Goal: Task Accomplishment & Management: Manage account settings

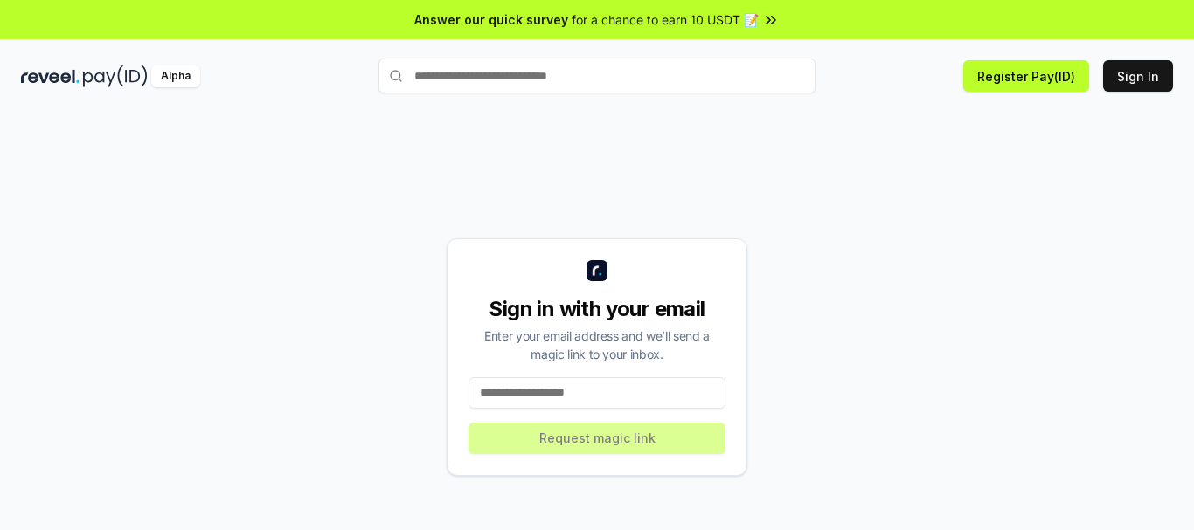
click at [610, 396] on input at bounding box center [596, 393] width 257 height 31
click at [1149, 78] on button "Sign In" at bounding box center [1138, 75] width 70 height 31
click at [558, 392] on input at bounding box center [596, 393] width 257 height 31
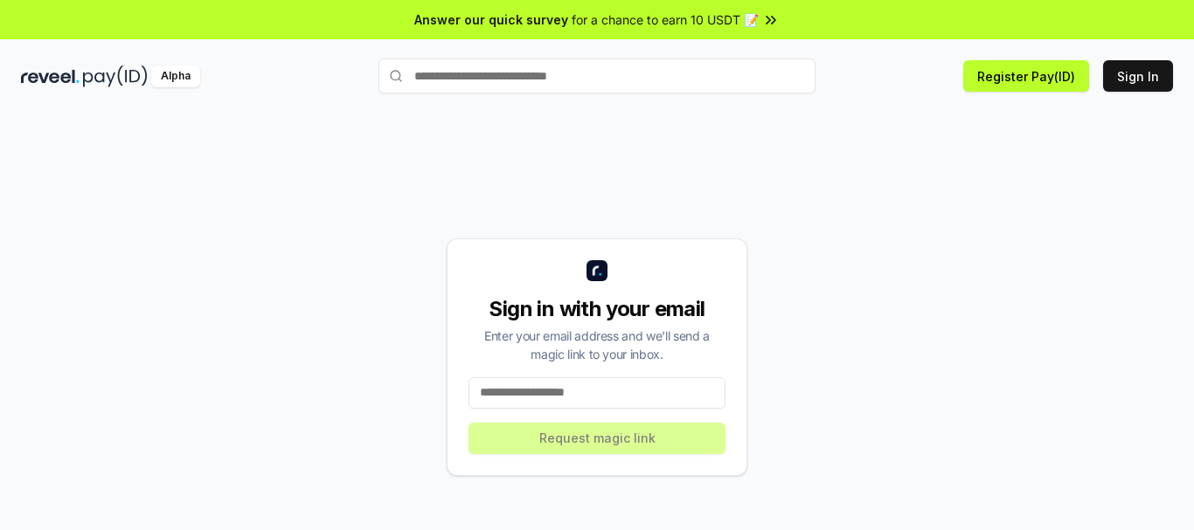
paste input "**********"
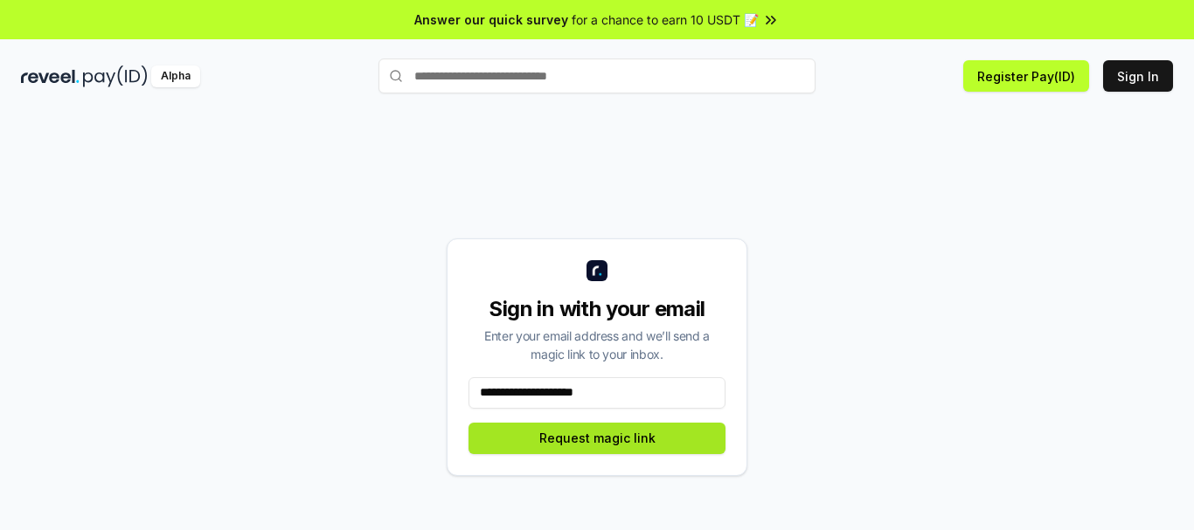
type input "**********"
click at [617, 441] on button "Request magic link" at bounding box center [596, 438] width 257 height 31
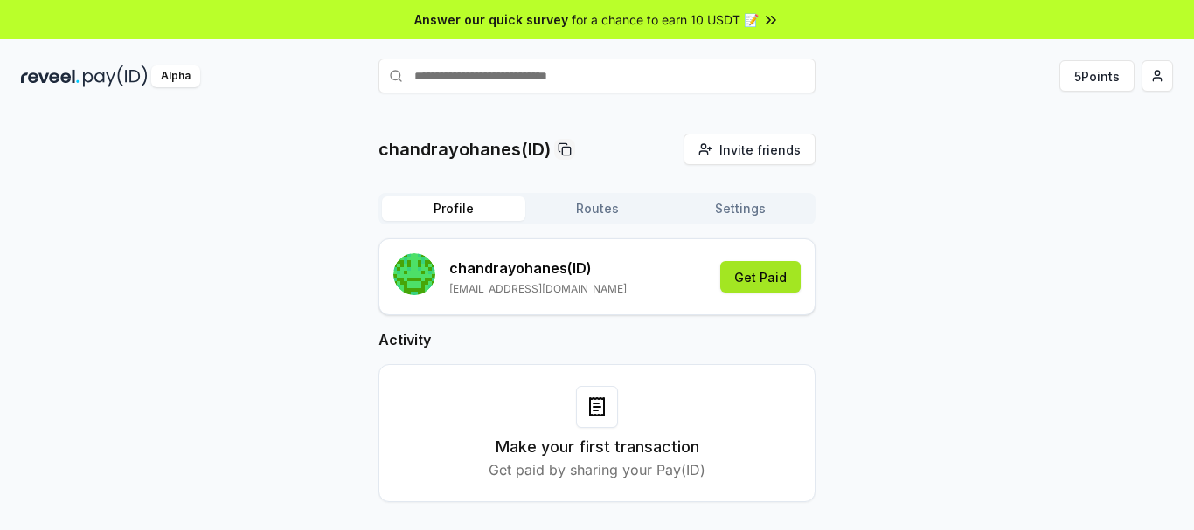
click at [773, 277] on button "Get Paid" at bounding box center [760, 276] width 80 height 31
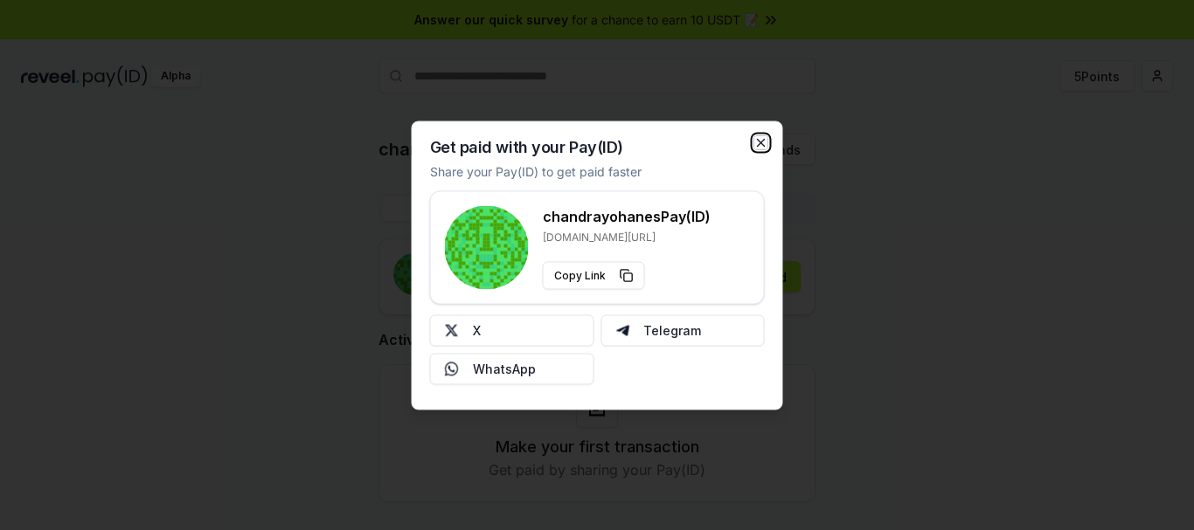
click at [762, 144] on icon "button" at bounding box center [761, 142] width 7 height 7
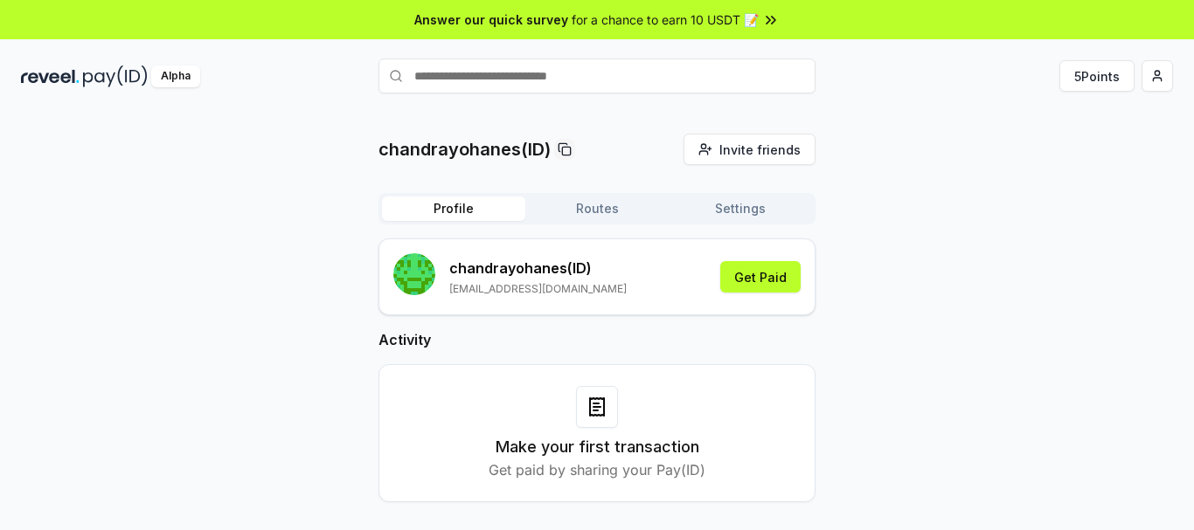
click at [724, 211] on button "Settings" at bounding box center [740, 209] width 143 height 24
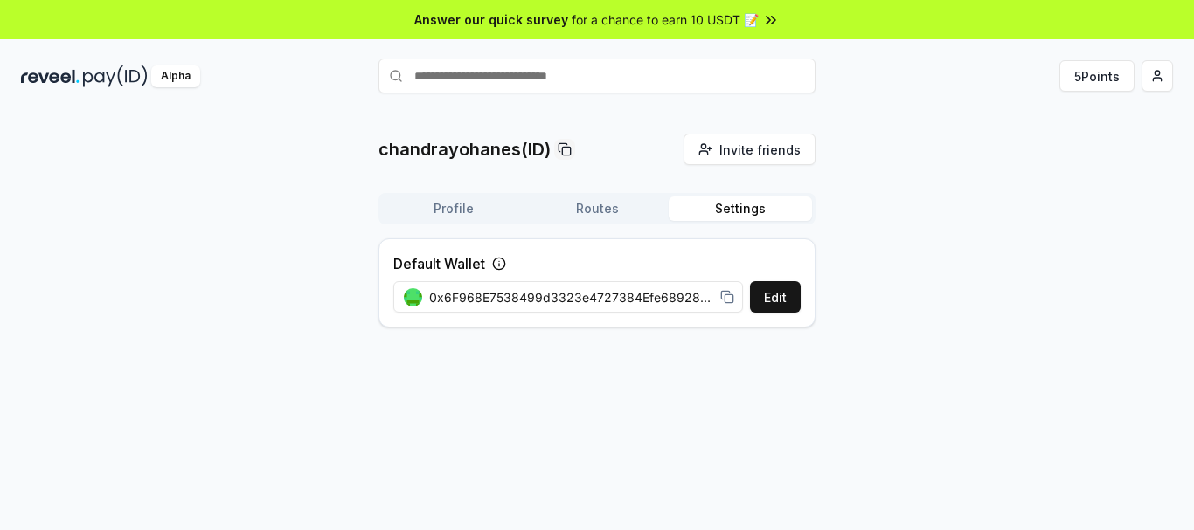
click at [607, 202] on button "Routes" at bounding box center [596, 209] width 143 height 24
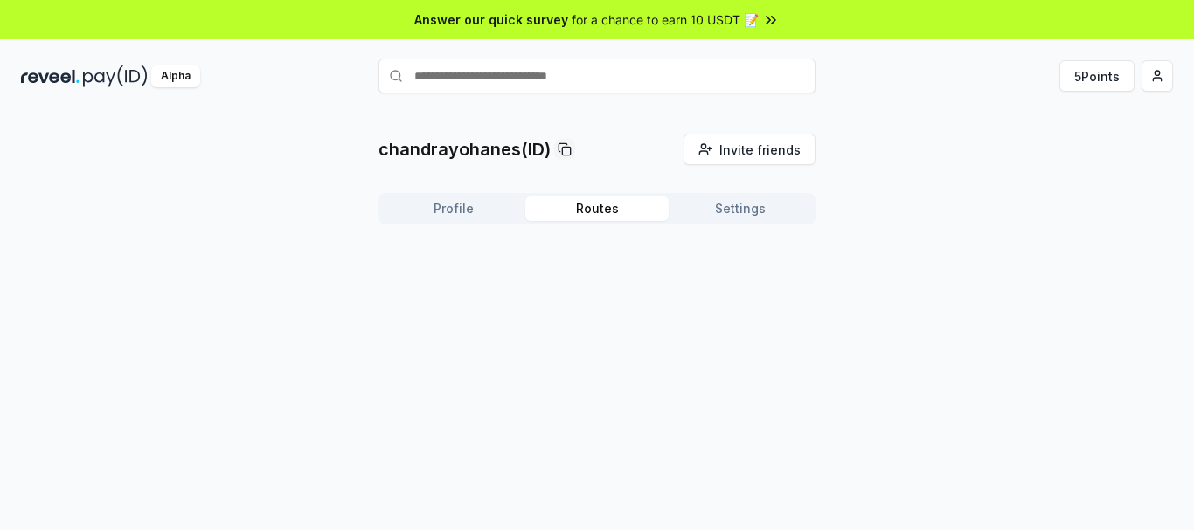
click at [423, 201] on button "Profile" at bounding box center [453, 209] width 143 height 24
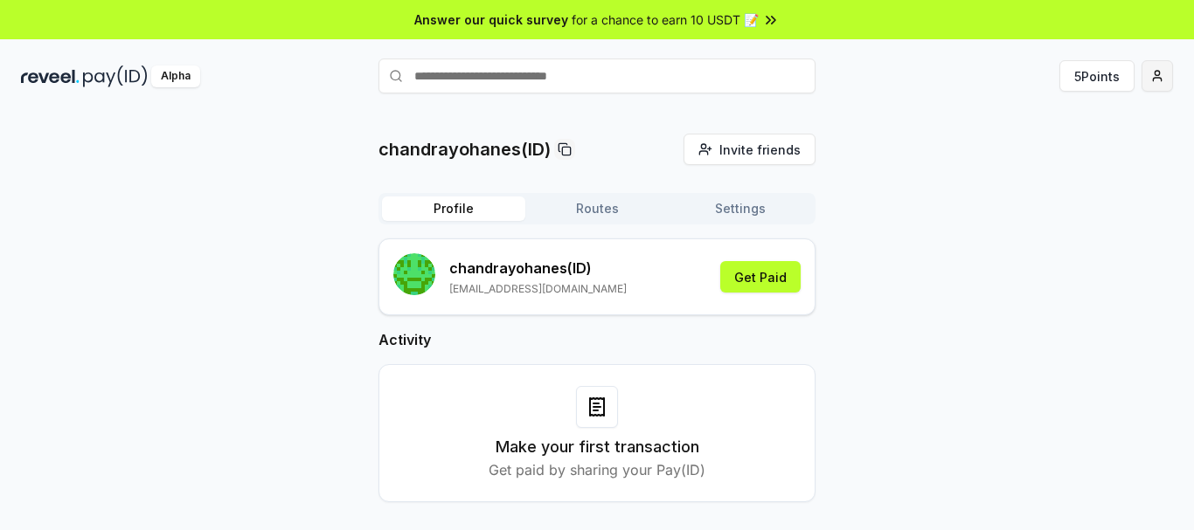
click at [1161, 79] on html "Answer our quick survey for a chance to earn 10 USDT 📝 Alpha 5 Points chandrayo…" at bounding box center [597, 265] width 1194 height 530
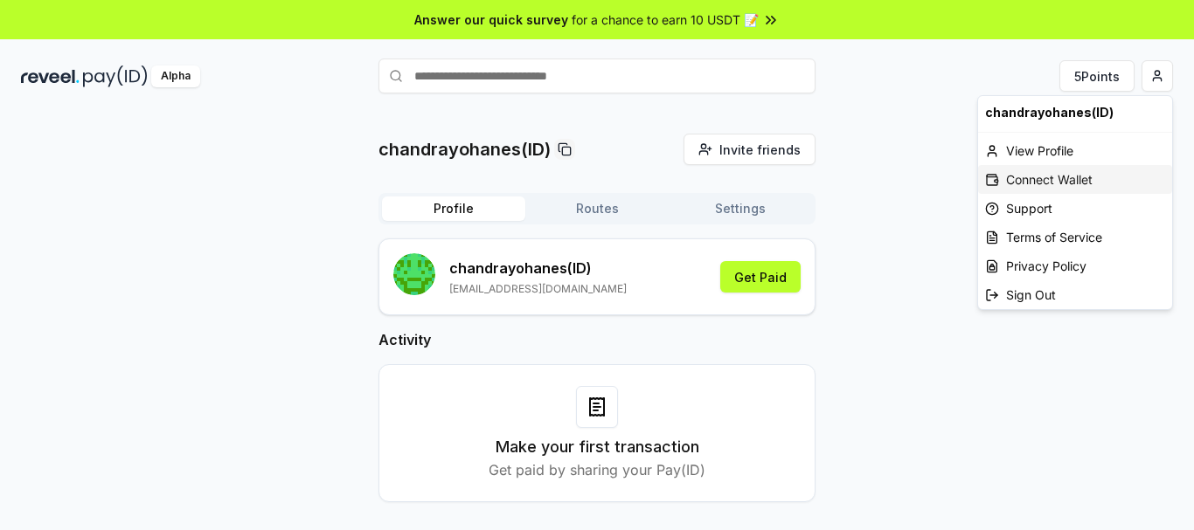
click at [1036, 182] on div "Connect Wallet" at bounding box center [1075, 179] width 194 height 29
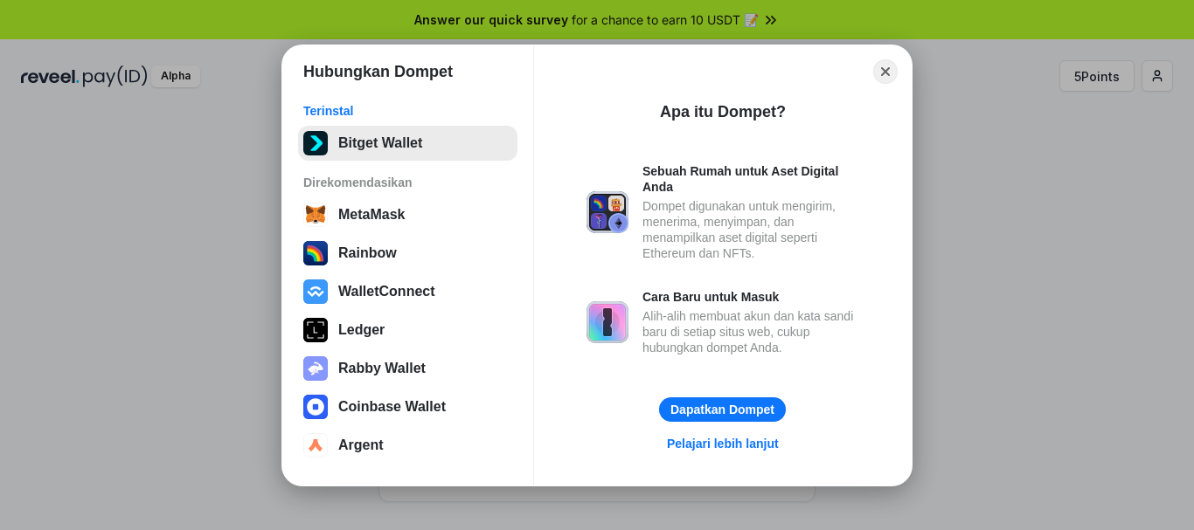
click at [419, 141] on button "Bitget Wallet" at bounding box center [407, 143] width 219 height 35
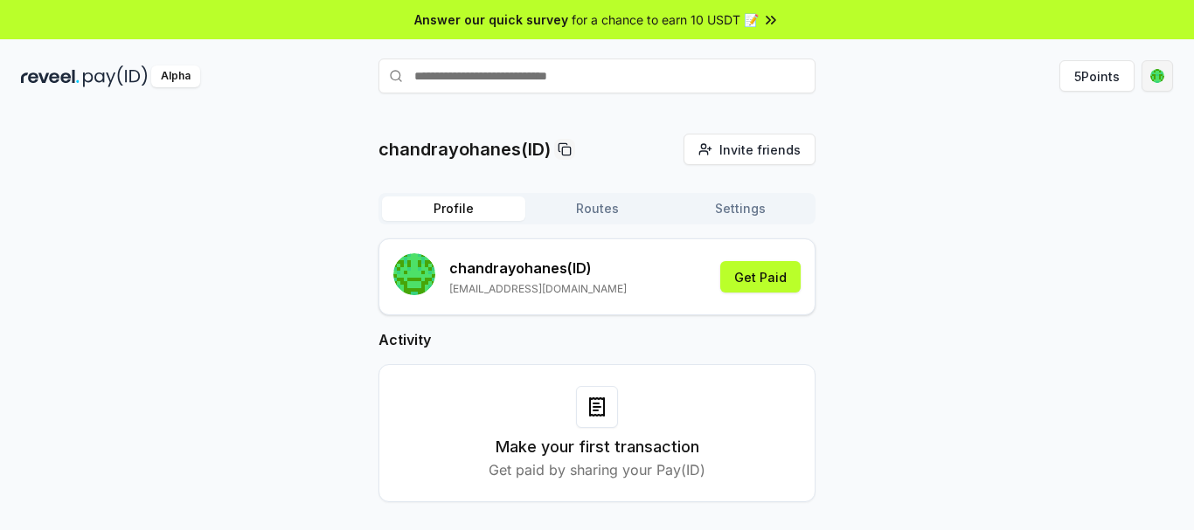
click at [1155, 85] on html "Answer our quick survey for a chance to earn 10 USDT 📝 Alpha 5 Points chandrayo…" at bounding box center [597, 265] width 1194 height 530
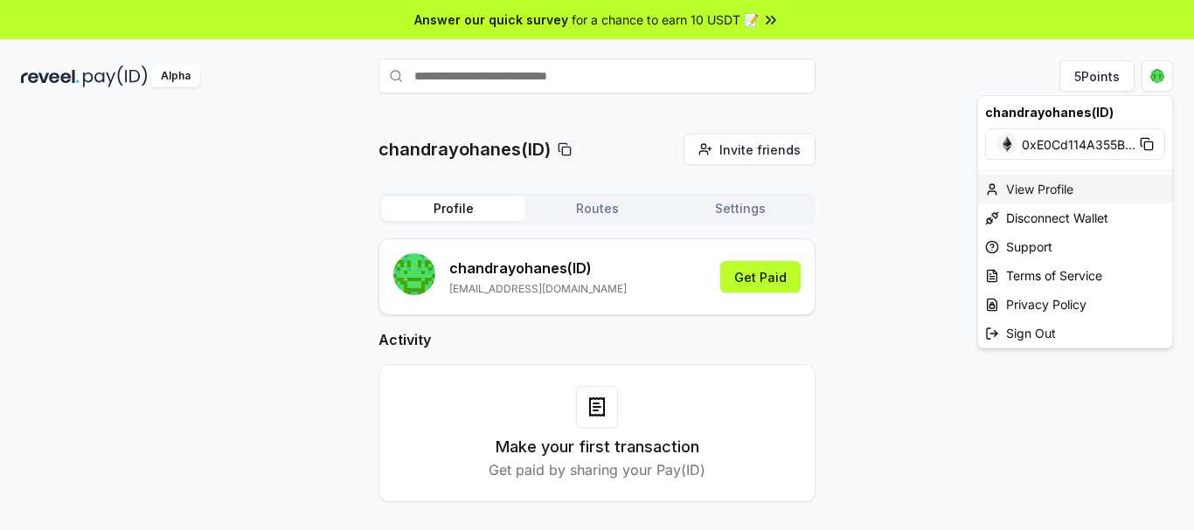
click at [1078, 187] on div "View Profile" at bounding box center [1075, 189] width 194 height 29
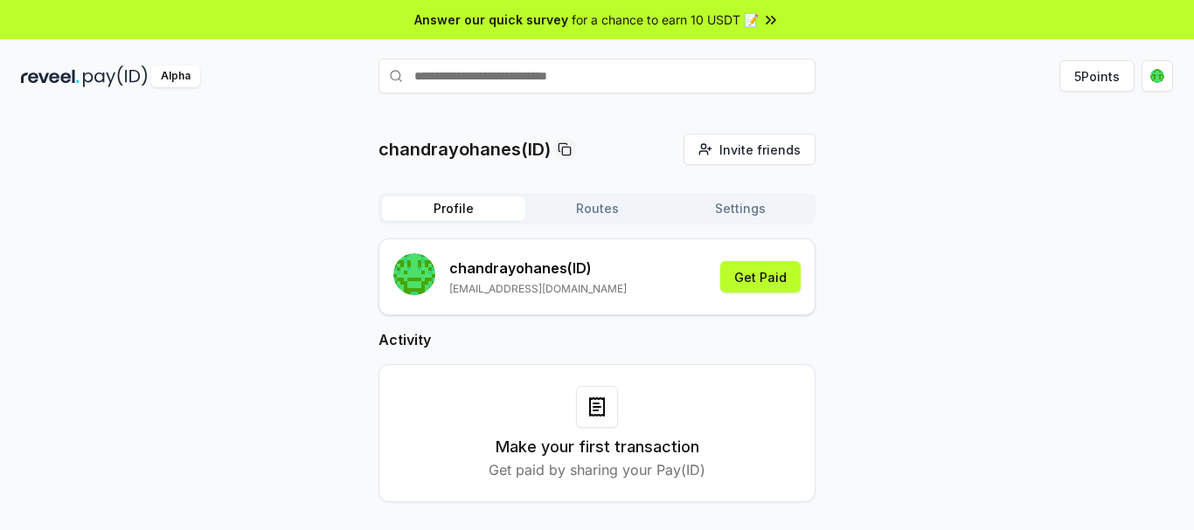
click at [724, 211] on button "Settings" at bounding box center [740, 209] width 143 height 24
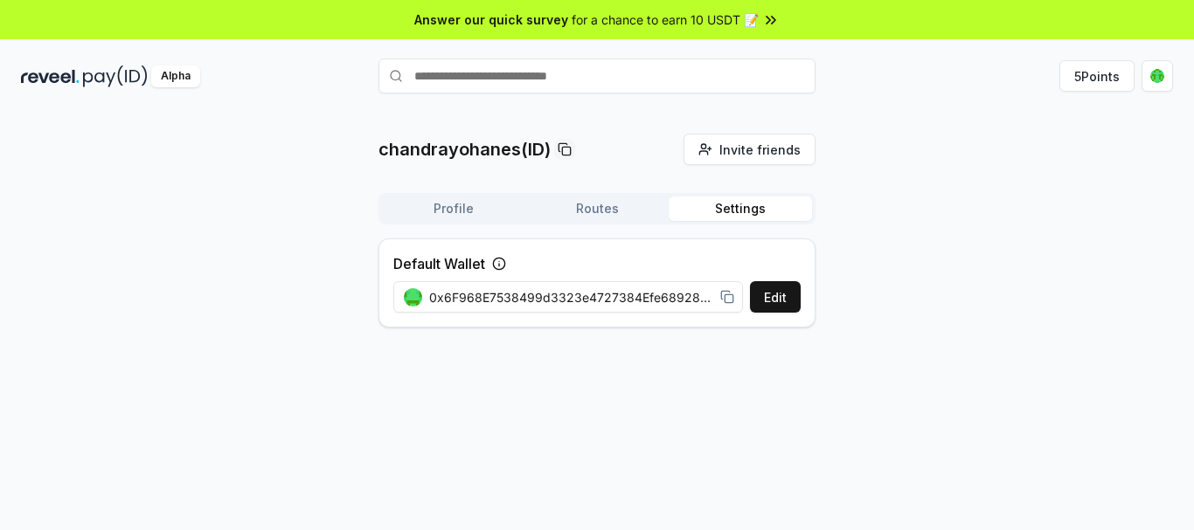
click at [631, 211] on button "Routes" at bounding box center [596, 209] width 143 height 24
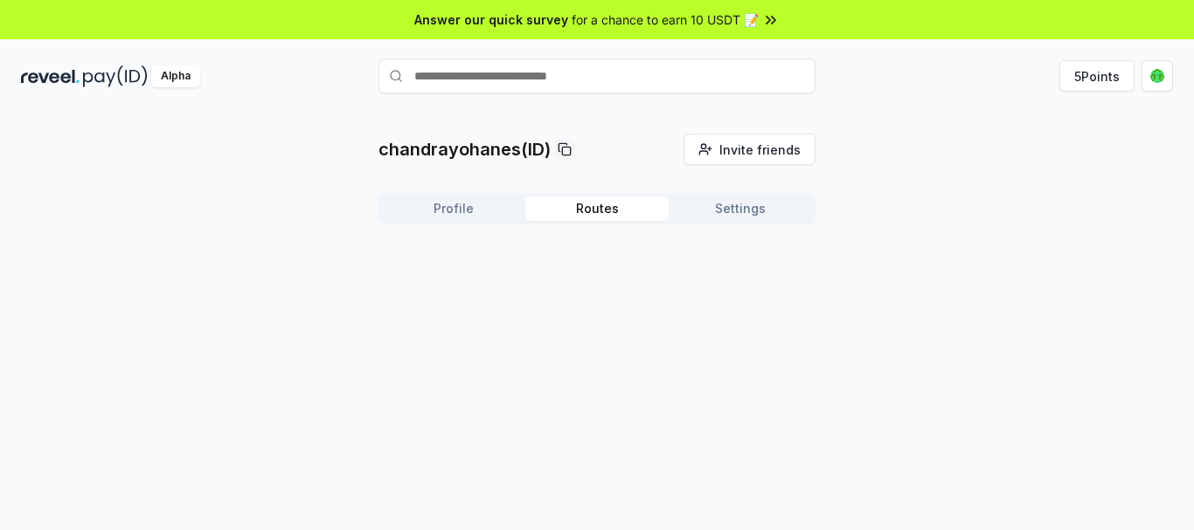
click at [481, 200] on button "Profile" at bounding box center [453, 209] width 143 height 24
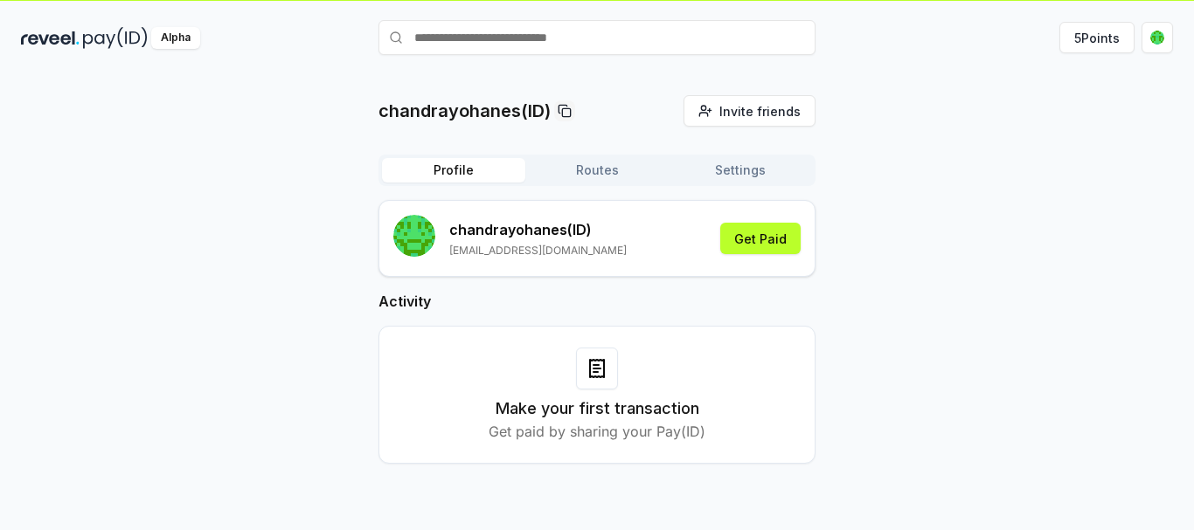
scroll to position [50, 0]
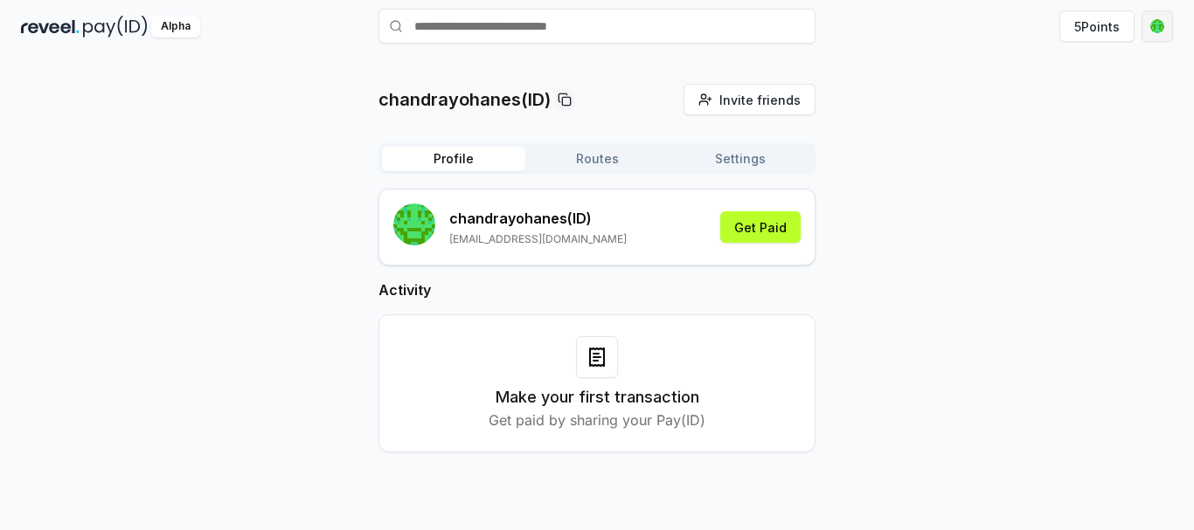
click at [1163, 31] on html "Answer our quick survey for a chance to earn 10 USDT 📝 Alpha 5 Points chandrayo…" at bounding box center [597, 265] width 1194 height 530
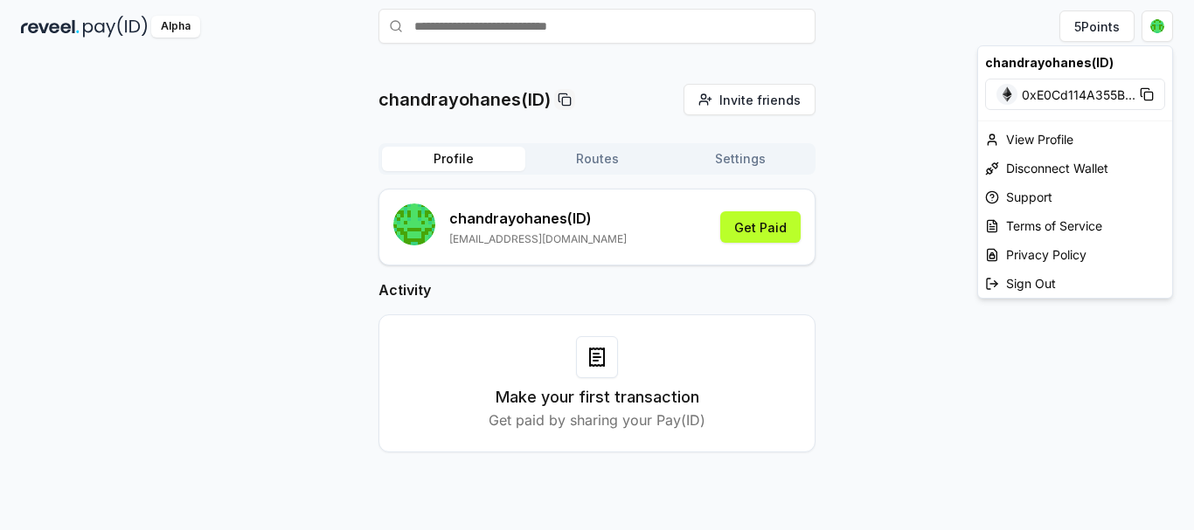
click at [871, 72] on html "Answer our quick survey for a chance to earn 10 USDT 📝 Alpha 5 Points chandrayo…" at bounding box center [597, 265] width 1194 height 530
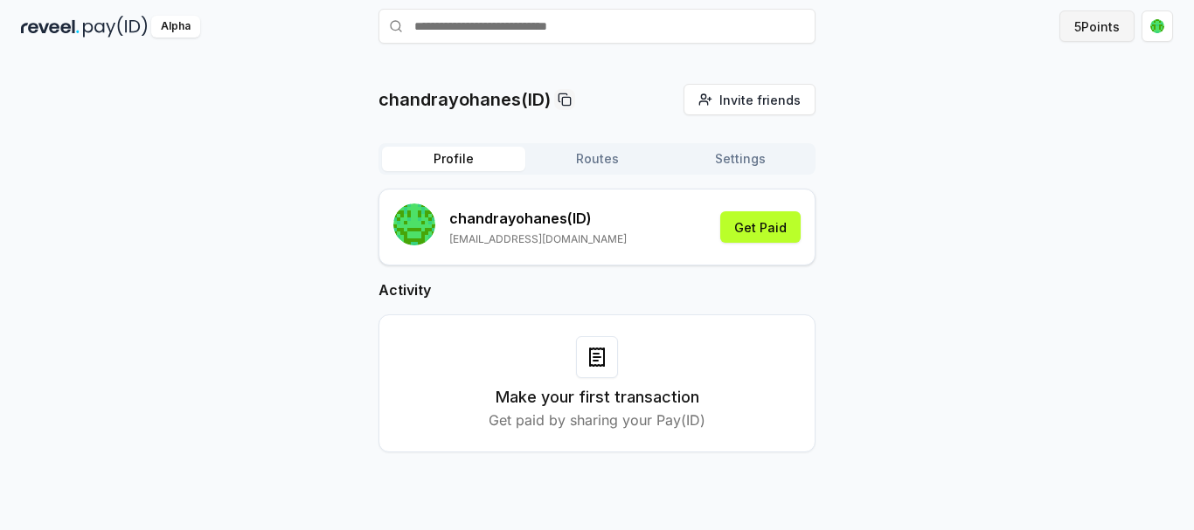
click at [1078, 30] on button "5 Points" at bounding box center [1096, 25] width 75 height 31
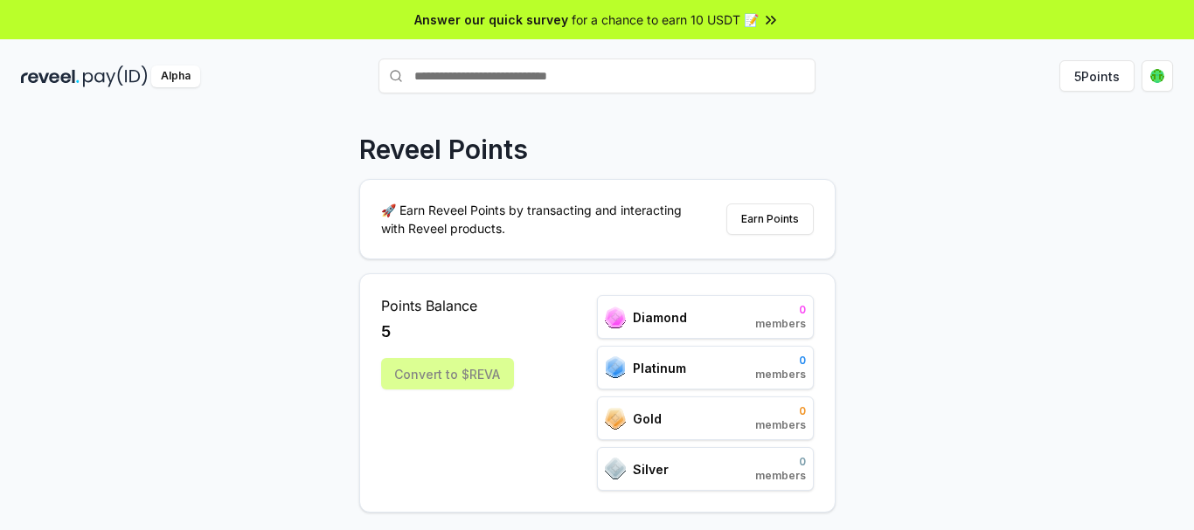
click at [468, 371] on div "Convert to $REVA" at bounding box center [447, 373] width 133 height 31
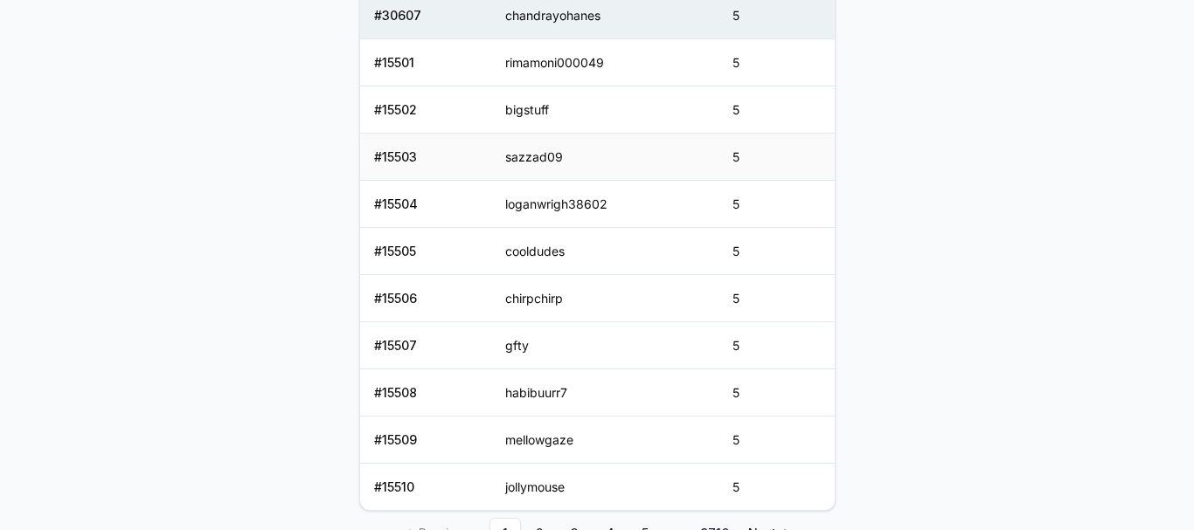
scroll to position [787, 0]
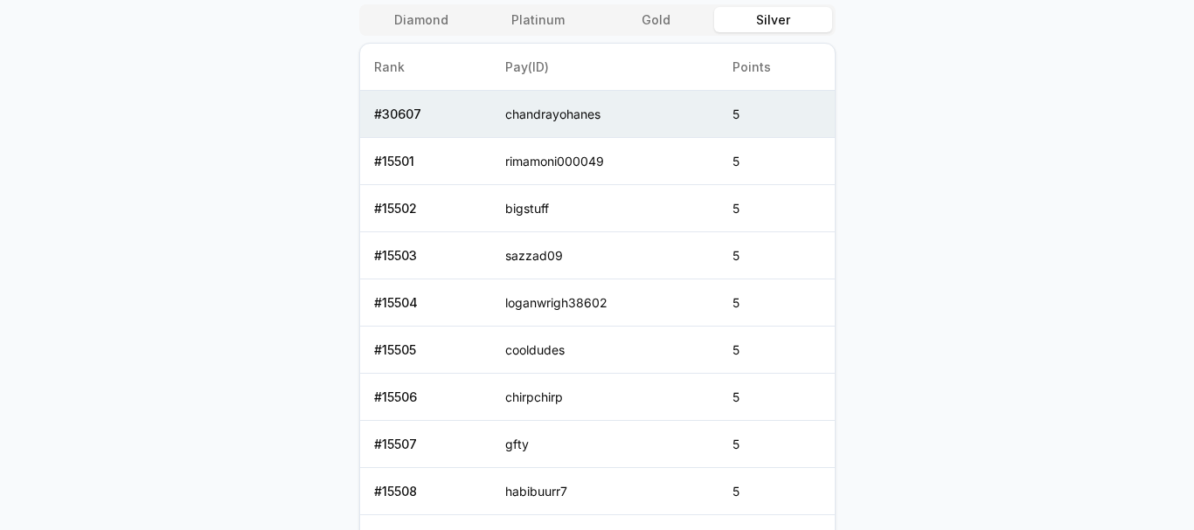
click at [664, 24] on button "Gold" at bounding box center [655, 19] width 117 height 25
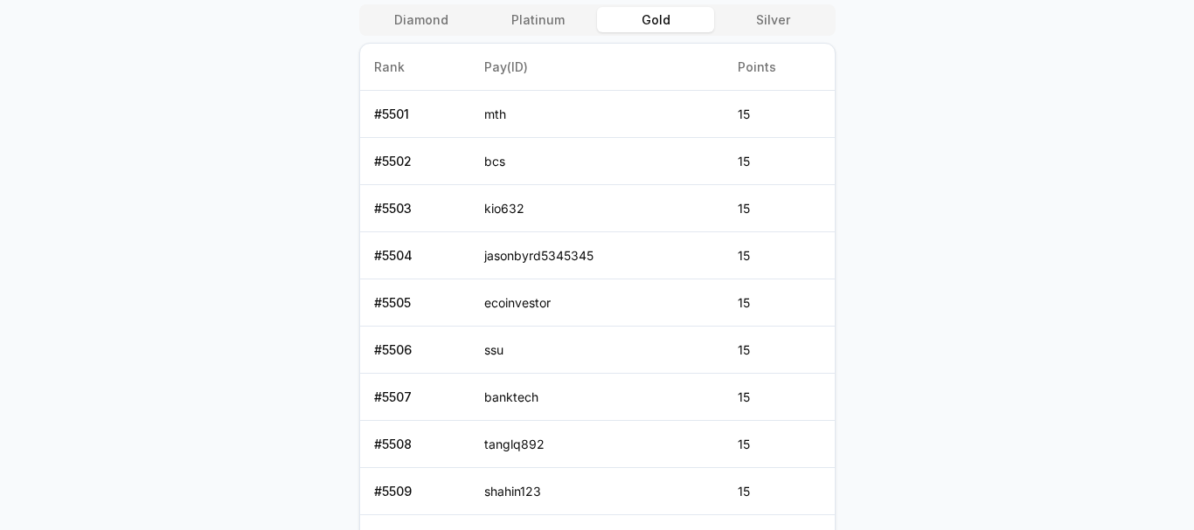
click at [556, 17] on button "Platinum" at bounding box center [538, 19] width 117 height 25
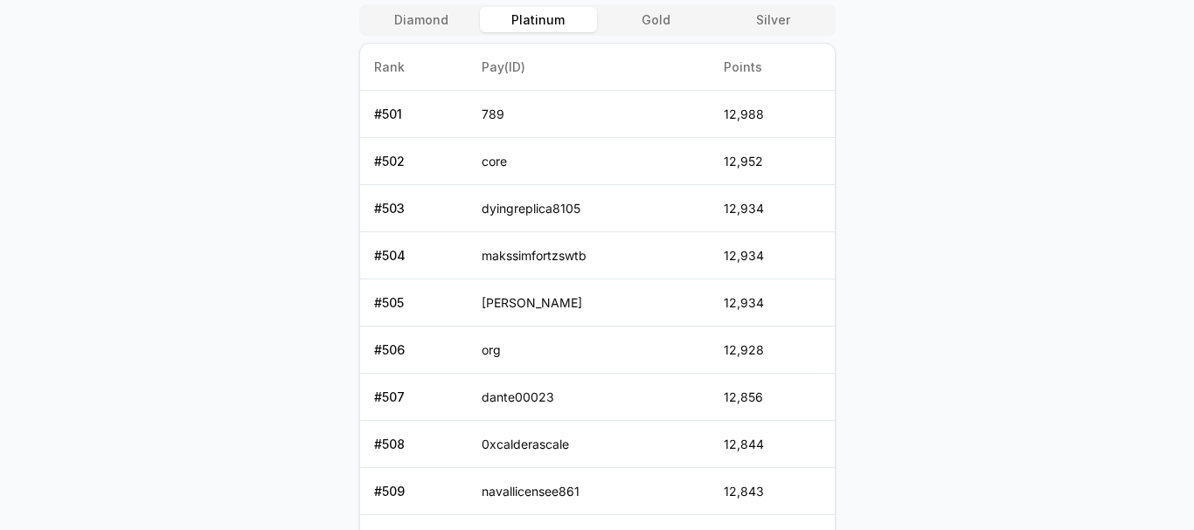
click at [447, 17] on button "Diamond" at bounding box center [421, 19] width 117 height 25
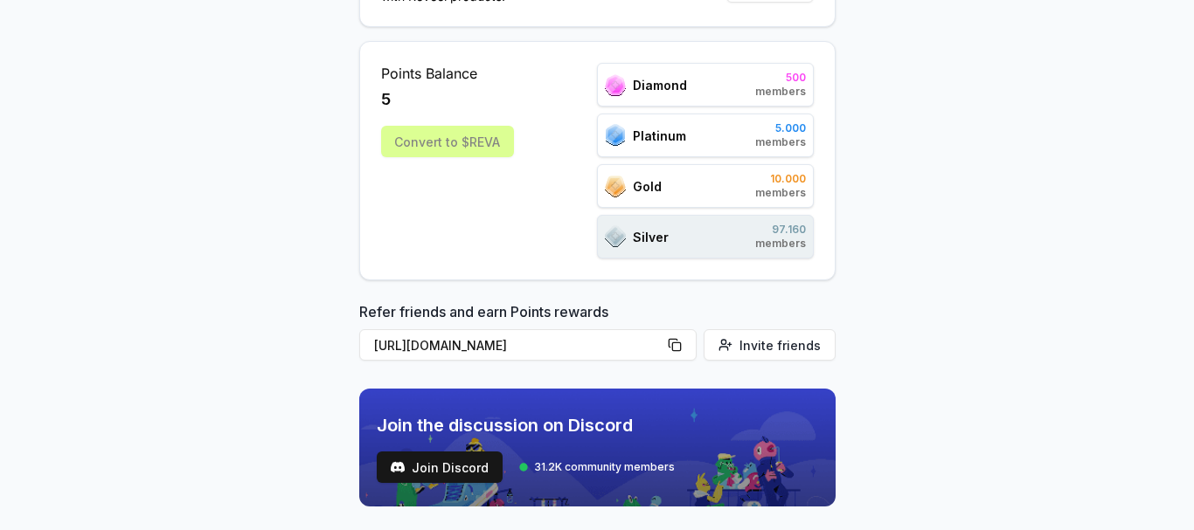
scroll to position [0, 0]
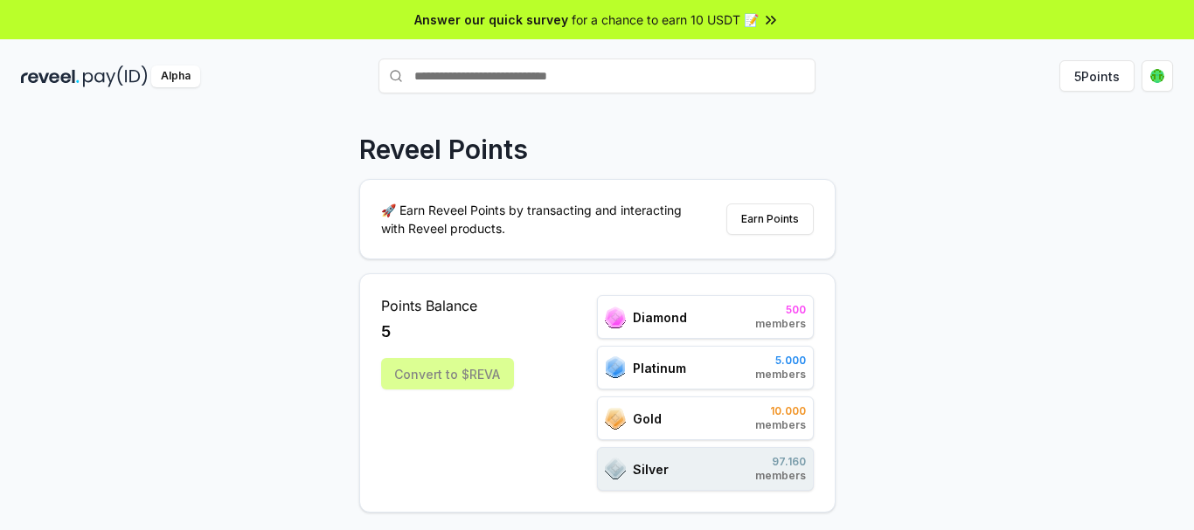
click at [756, 19] on span "for a chance to earn 10 USDT 📝" at bounding box center [665, 19] width 187 height 18
click at [1154, 80] on html "Answer our quick survey for a chance to earn 10 USDT 📝 Alpha 5 Points Reveel Po…" at bounding box center [597, 265] width 1194 height 530
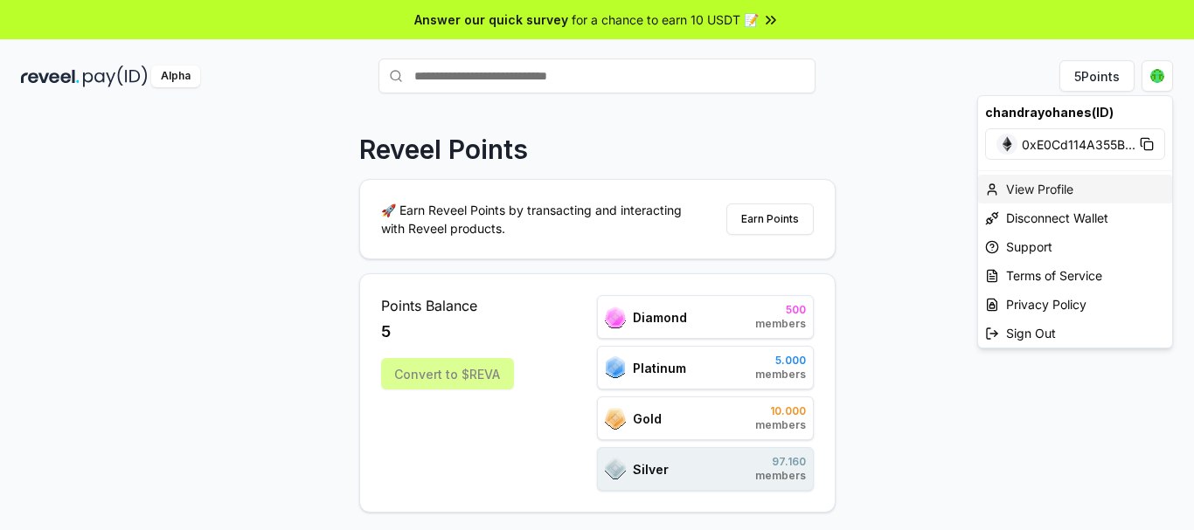
click at [1028, 190] on div "View Profile" at bounding box center [1075, 189] width 194 height 29
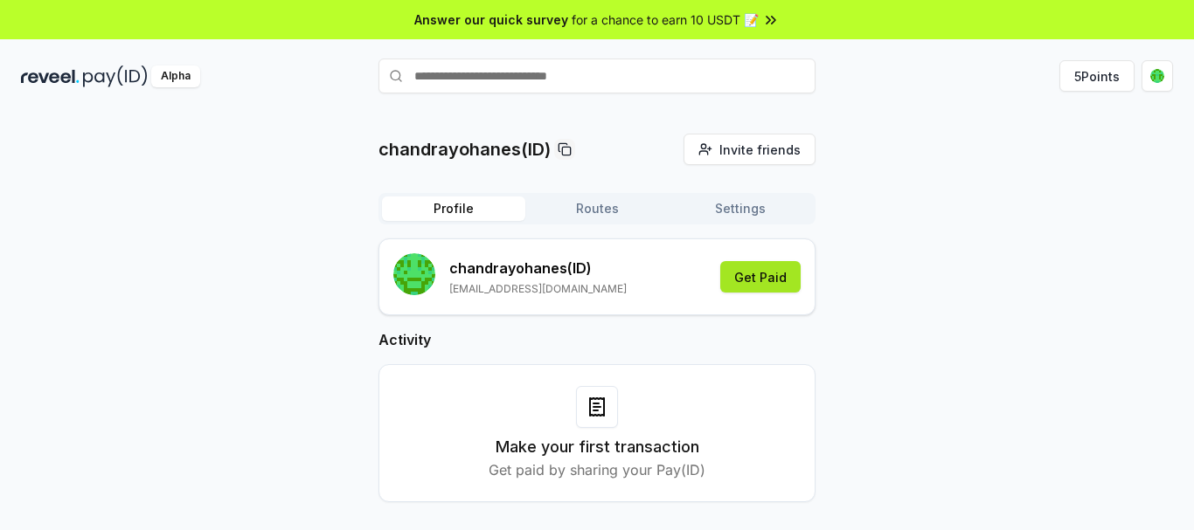
click at [758, 267] on button "Get Paid" at bounding box center [760, 276] width 80 height 31
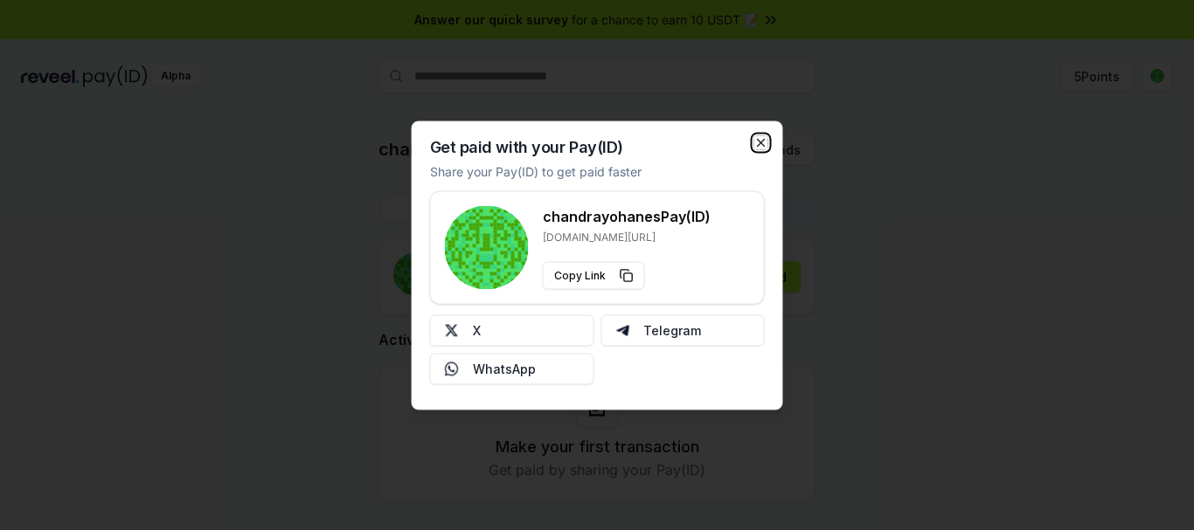
click at [764, 141] on icon "button" at bounding box center [761, 142] width 14 height 14
